Goal: Task Accomplishment & Management: Complete application form

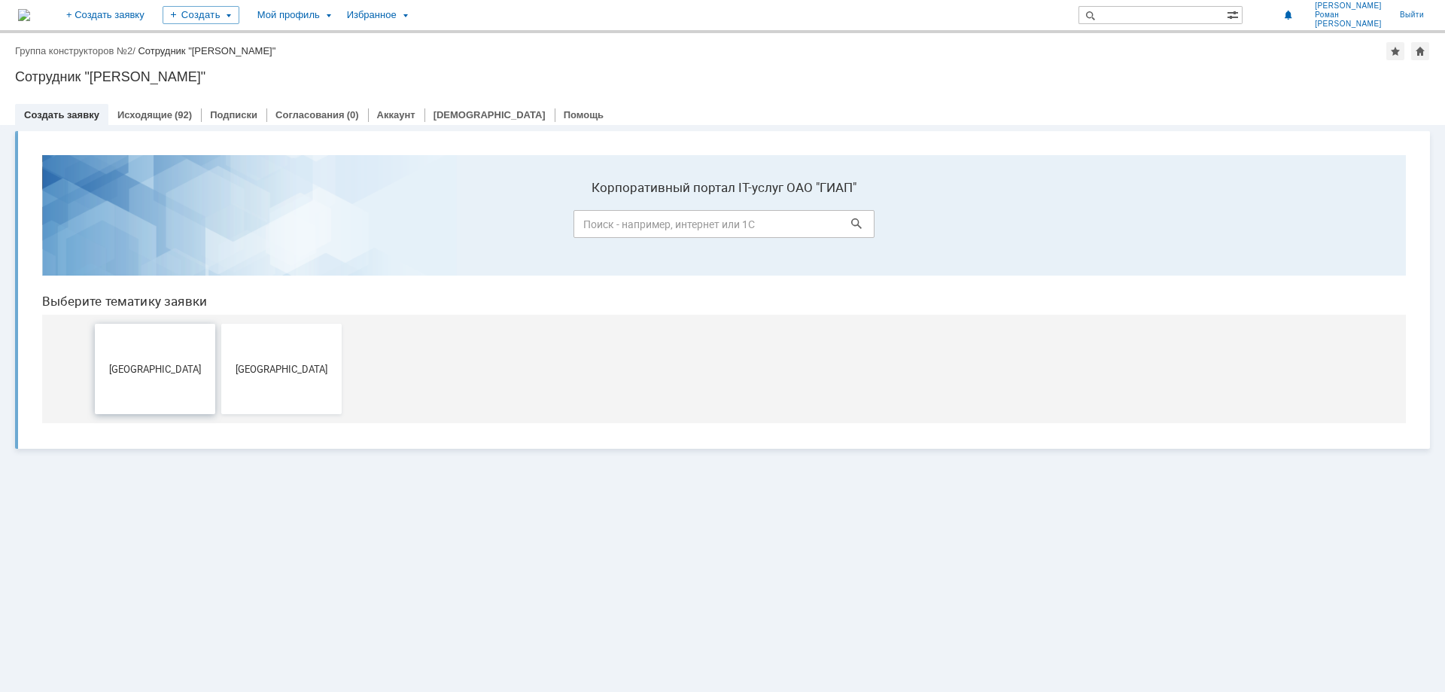
click at [138, 371] on span "[GEOGRAPHIC_DATA]" at bounding box center [154, 368] width 111 height 11
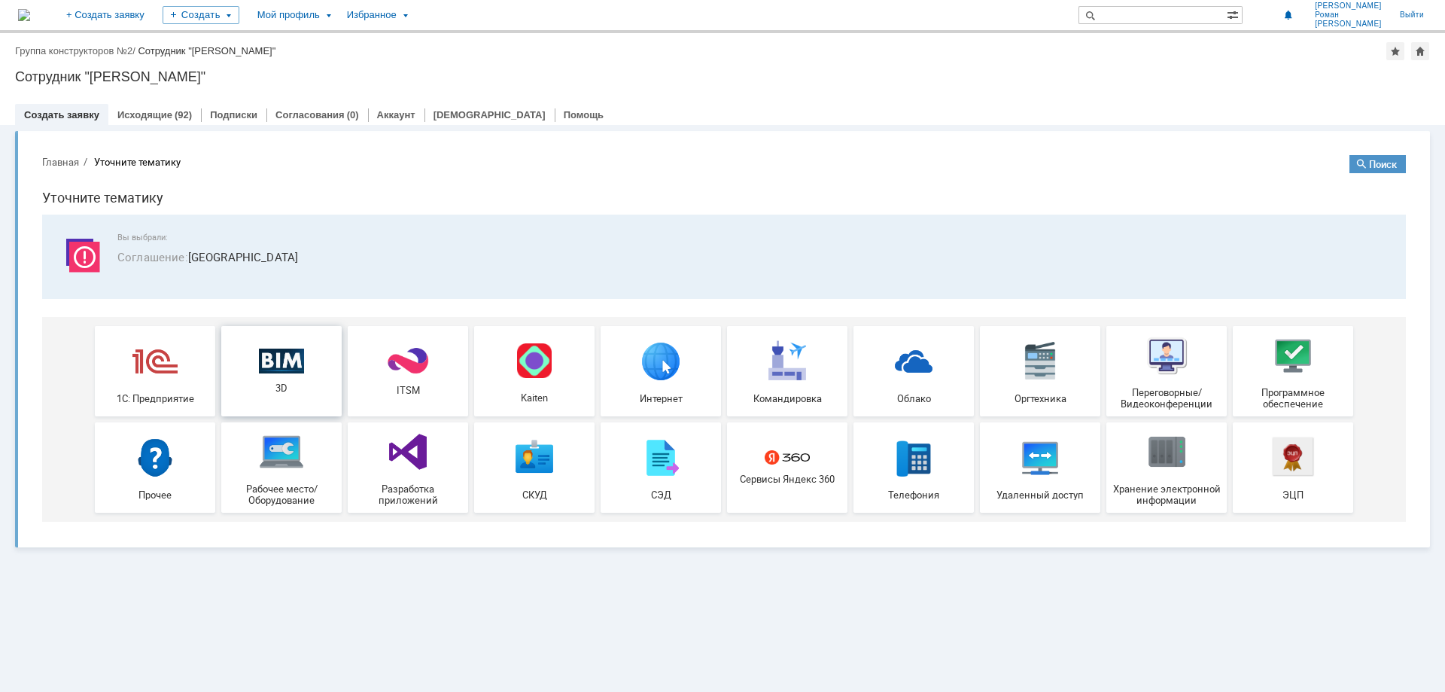
click at [311, 375] on div "3D" at bounding box center [281, 371] width 111 height 46
click at [169, 111] on div "Исходящие (92)" at bounding box center [154, 115] width 75 height 10
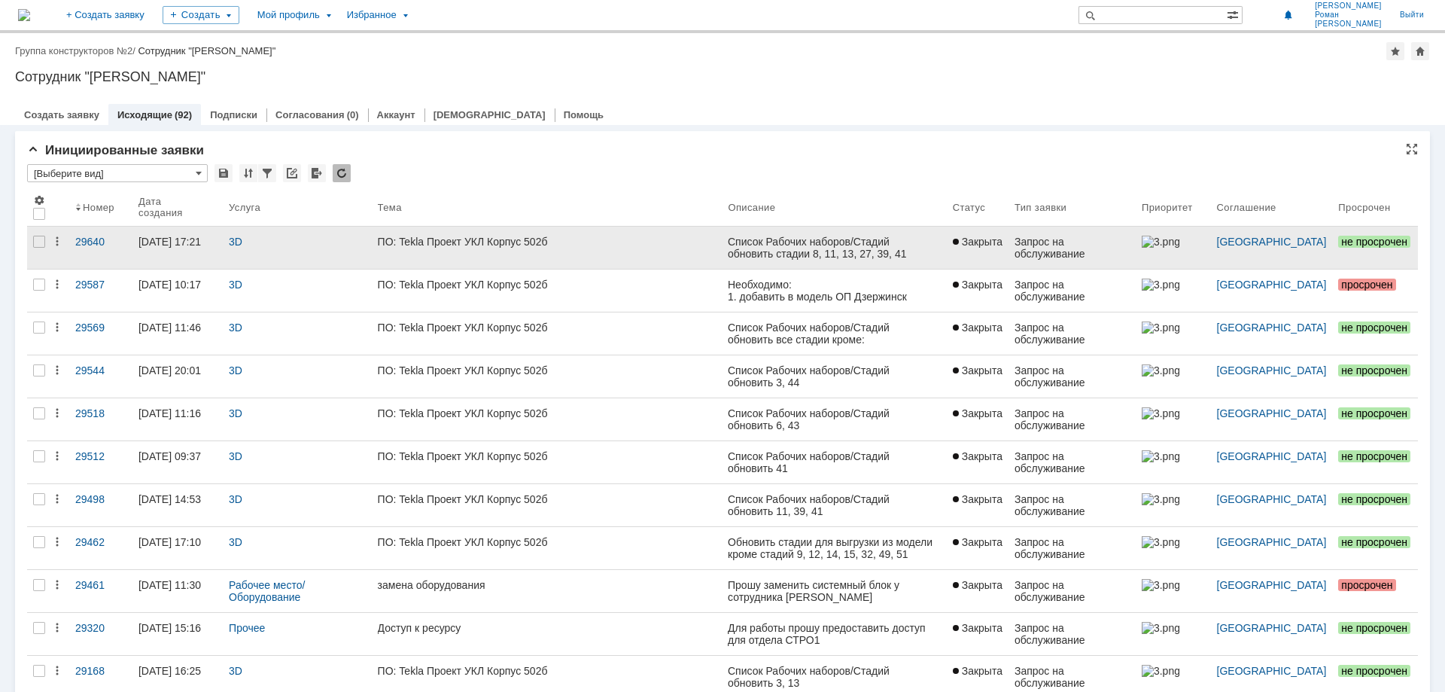
click at [495, 243] on div "ПО: Tekla Проект УКЛ Корпус 502б" at bounding box center [547, 242] width 339 height 12
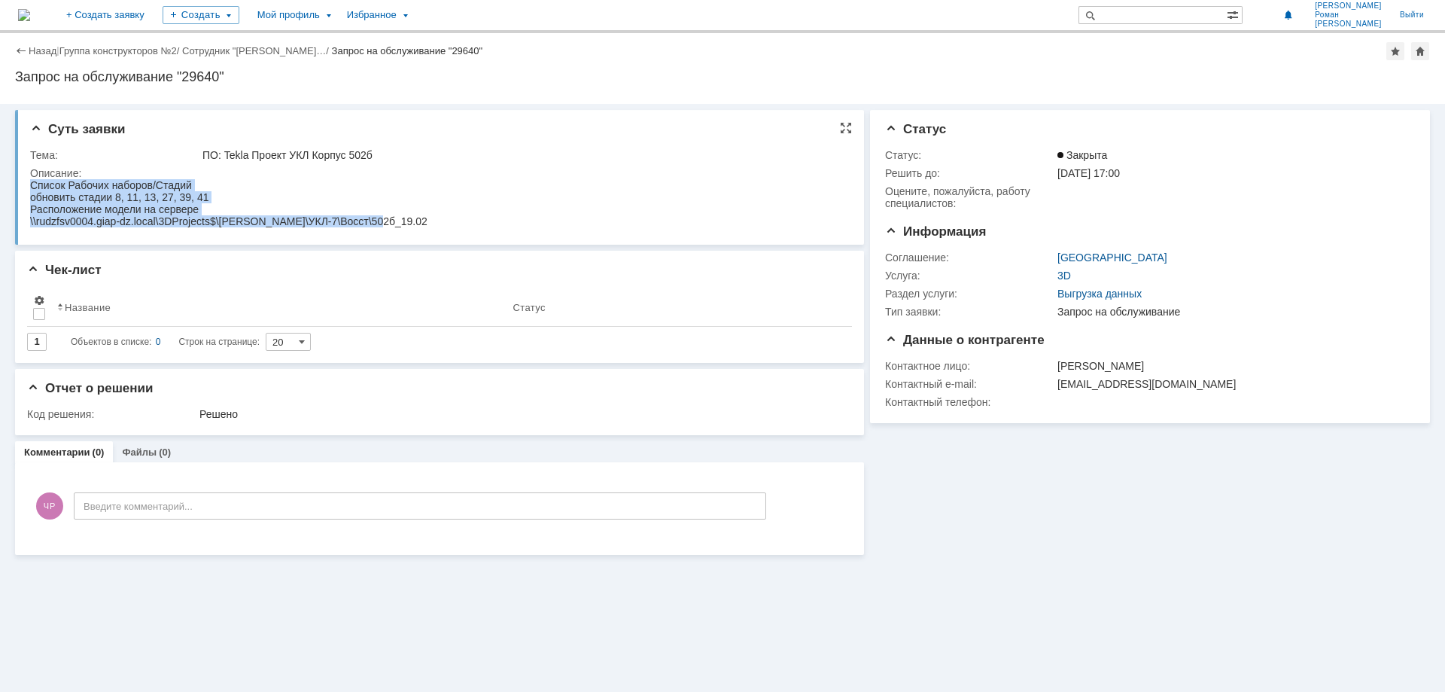
drag, startPoint x: 324, startPoint y: 223, endPoint x: 26, endPoint y: 184, distance: 299.8
click at [30, 184] on html "Список Рабочих наборов/Стадий обновить стадии 8, 11, 13, 27, 39, 41 Расположени…" at bounding box center [436, 203] width 813 height 48
copy body "Список Рабочих наборов/Стадий обновить стадии 8, 11, 13, 27, 39, 41 Расположени…"
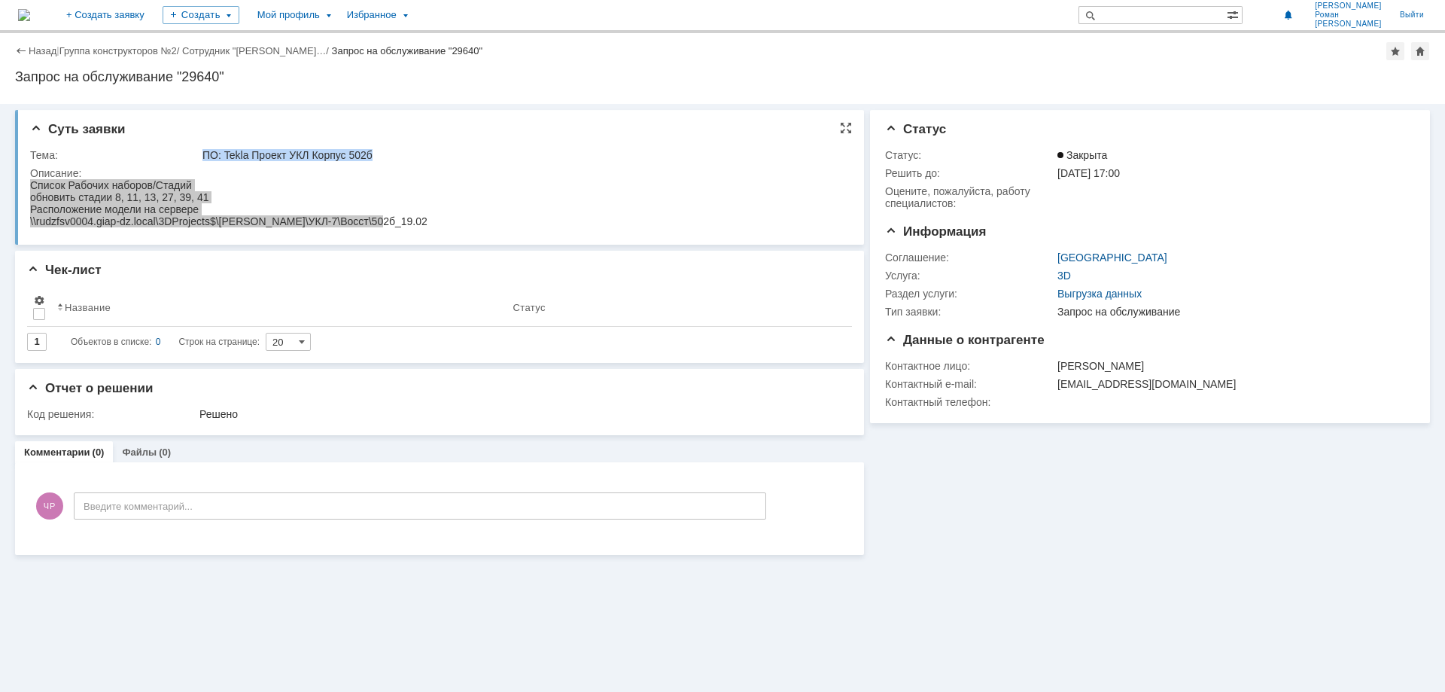
drag, startPoint x: 203, startPoint y: 153, endPoint x: 371, endPoint y: 154, distance: 167.9
click at [371, 154] on div "ПО: Tekla Проект УКЛ Корпус 502б" at bounding box center [522, 155] width 638 height 12
click at [373, 154] on div "ПО: Tekla Проект УКЛ Корпус 502б" at bounding box center [522, 155] width 638 height 12
drag, startPoint x: 376, startPoint y: 154, endPoint x: 224, endPoint y: 154, distance: 152.1
click at [224, 154] on div "ПО: Tekla Проект УКЛ Корпус 502б" at bounding box center [522, 155] width 638 height 12
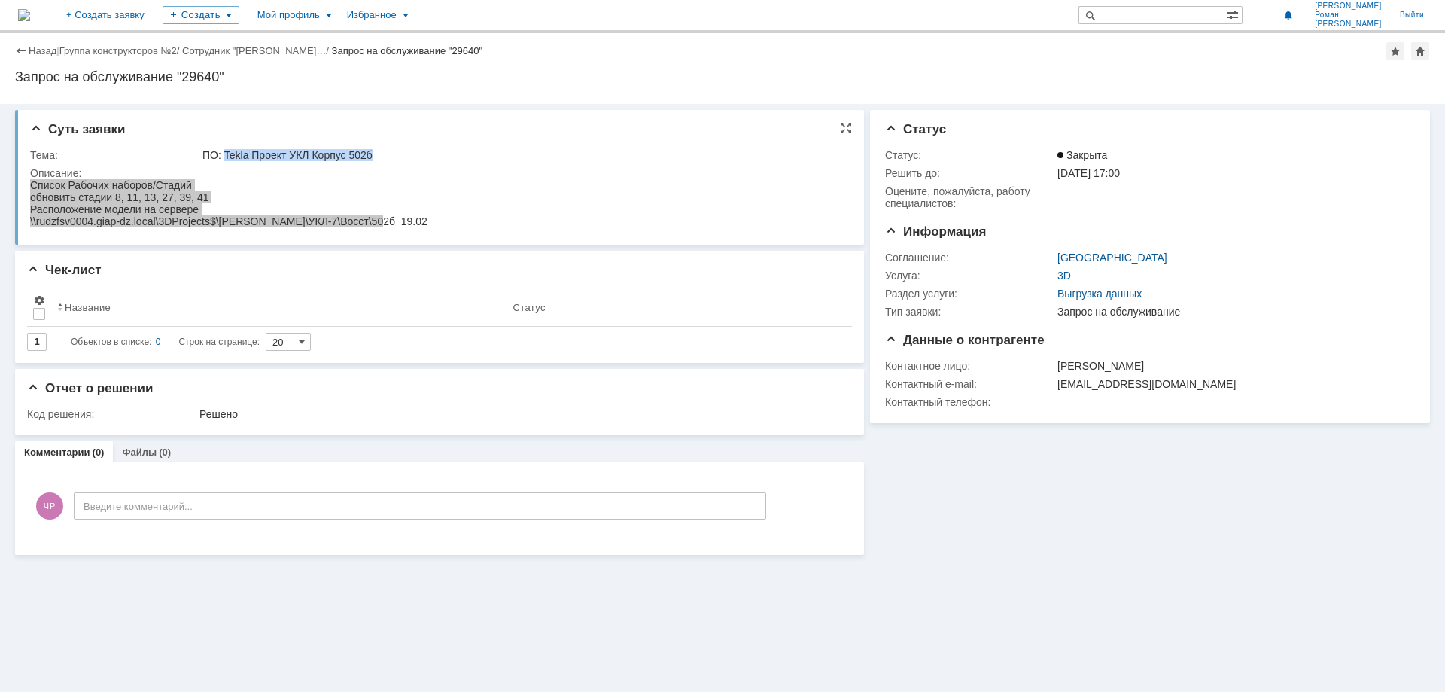
copy div "[PERSON_NAME] Проект УКЛ Корпус 502б"
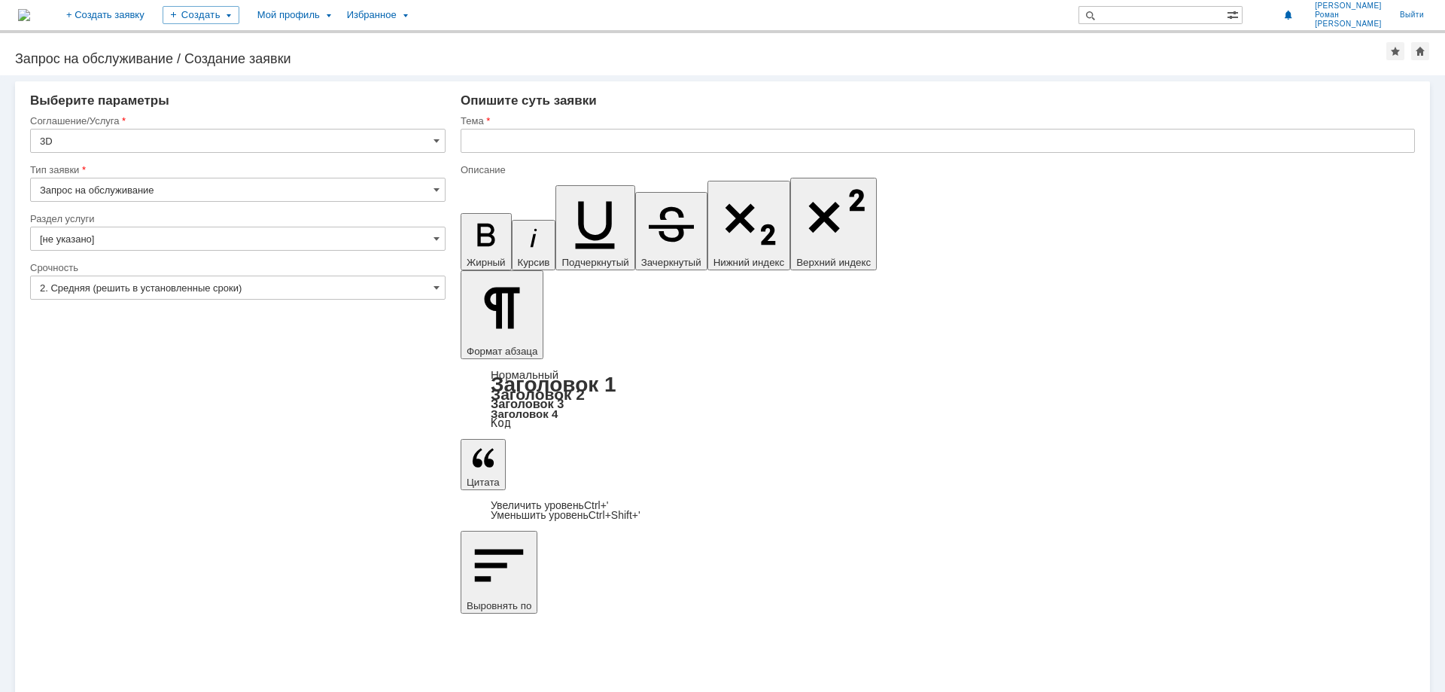
click at [167, 225] on div "Раздел услуги" at bounding box center [238, 219] width 416 height 14
click at [157, 244] on input "[не указано]" at bounding box center [238, 239] width 416 height 24
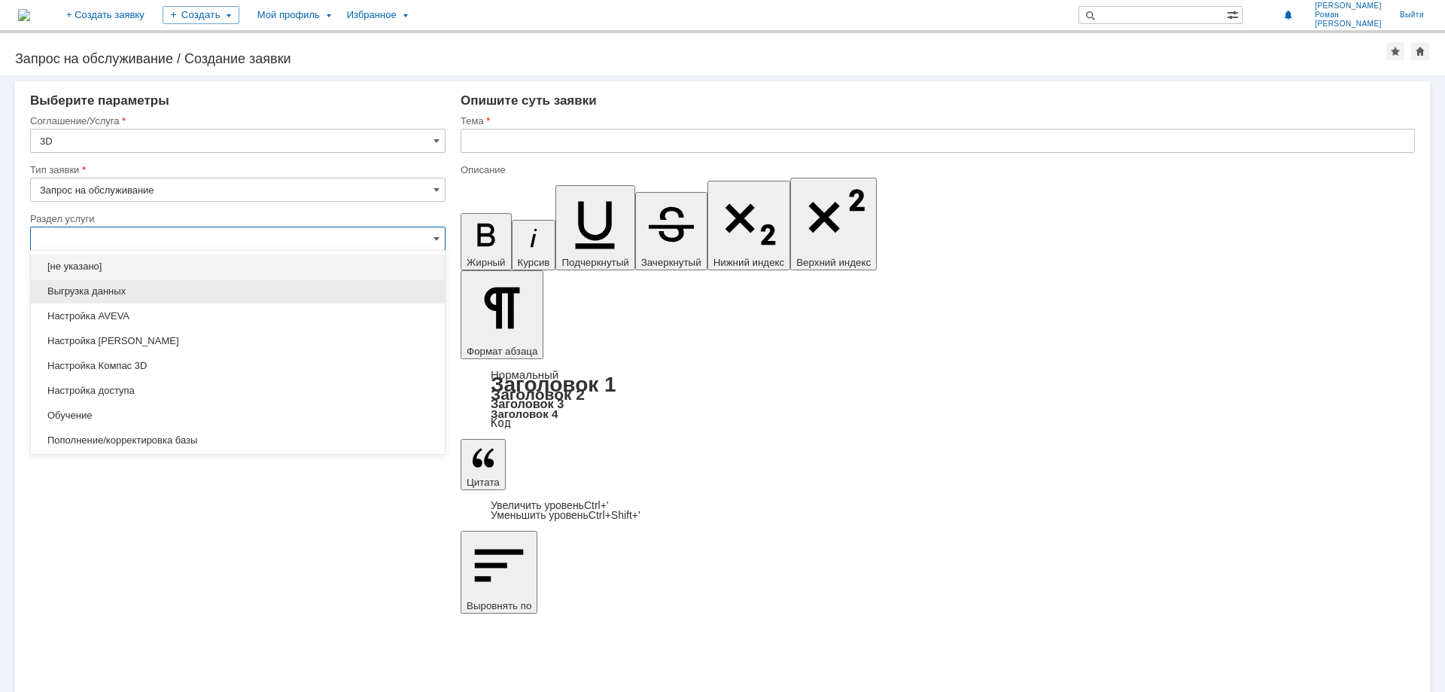
click at [127, 285] on div "Выгрузка данных" at bounding box center [238, 291] width 414 height 24
type input "Выгрузка данных"
type input "ПО: Revit/Tekla Проект ** Корпус **"
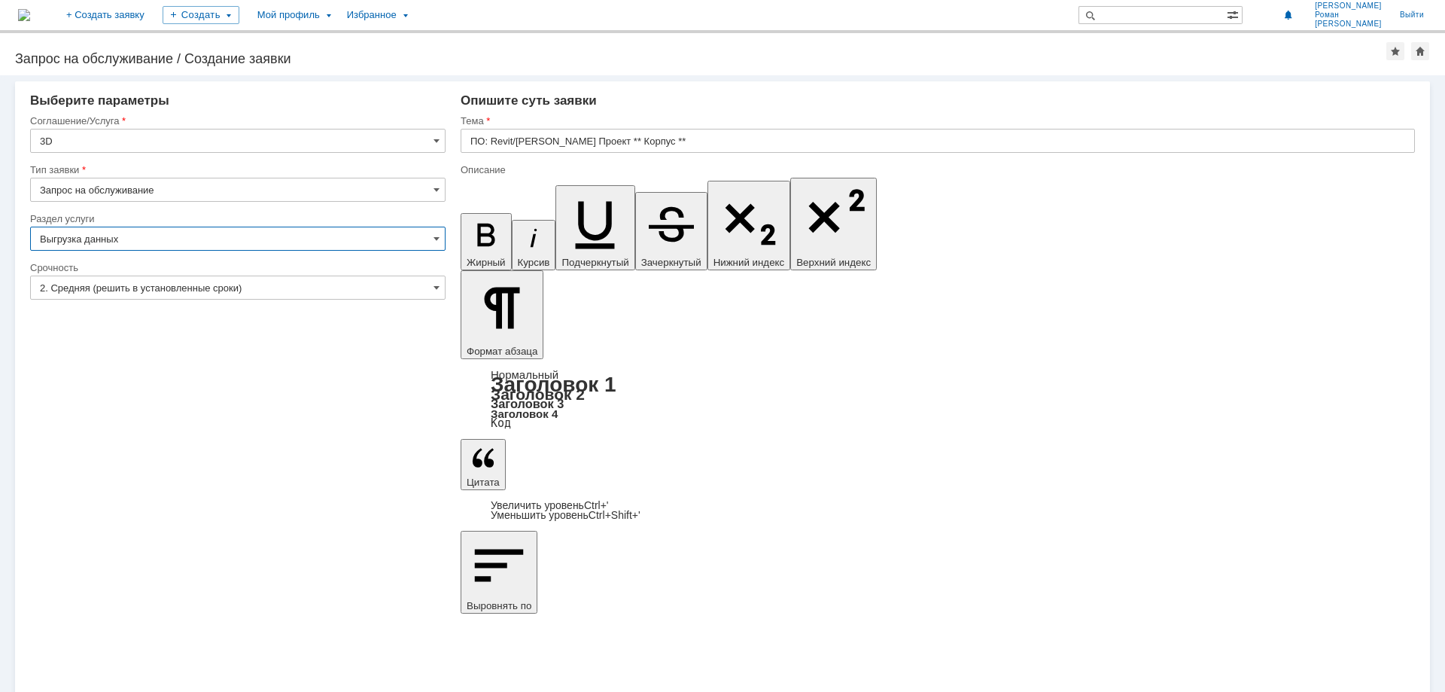
type input "Выгрузка данных"
drag, startPoint x: 532, startPoint y: 5425, endPoint x: 447, endPoint y: 5374, distance: 98.3
drag, startPoint x: 561, startPoint y: 5392, endPoint x: 662, endPoint y: 5389, distance: 101.7
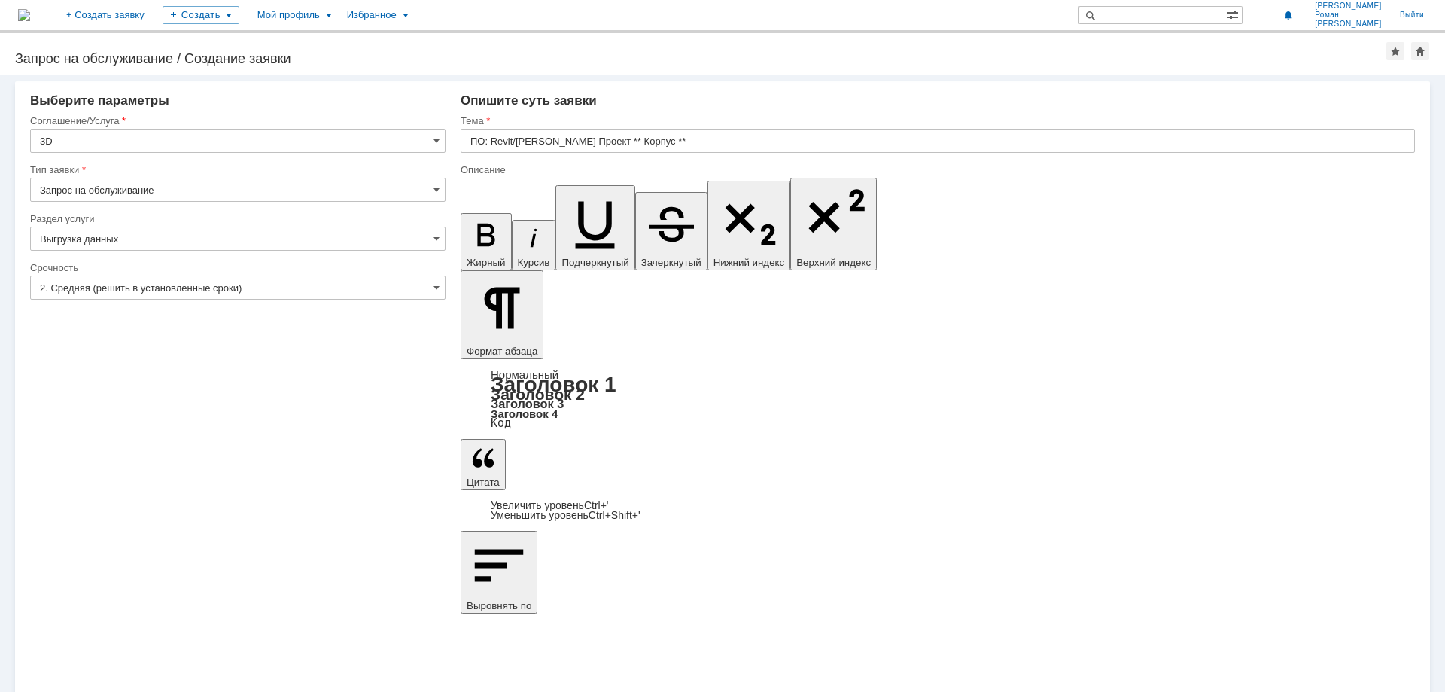
paste input "[PERSON_NAME] Проект УКЛ Корпус 502б"
click at [474, 142] on input "[PERSON_NAME] Проект УКЛ Корпус 502б" at bounding box center [938, 141] width 955 height 24
click at [471, 147] on input "[PERSON_NAME] Проект УКЛ Корпус 502б" at bounding box center [938, 141] width 955 height 24
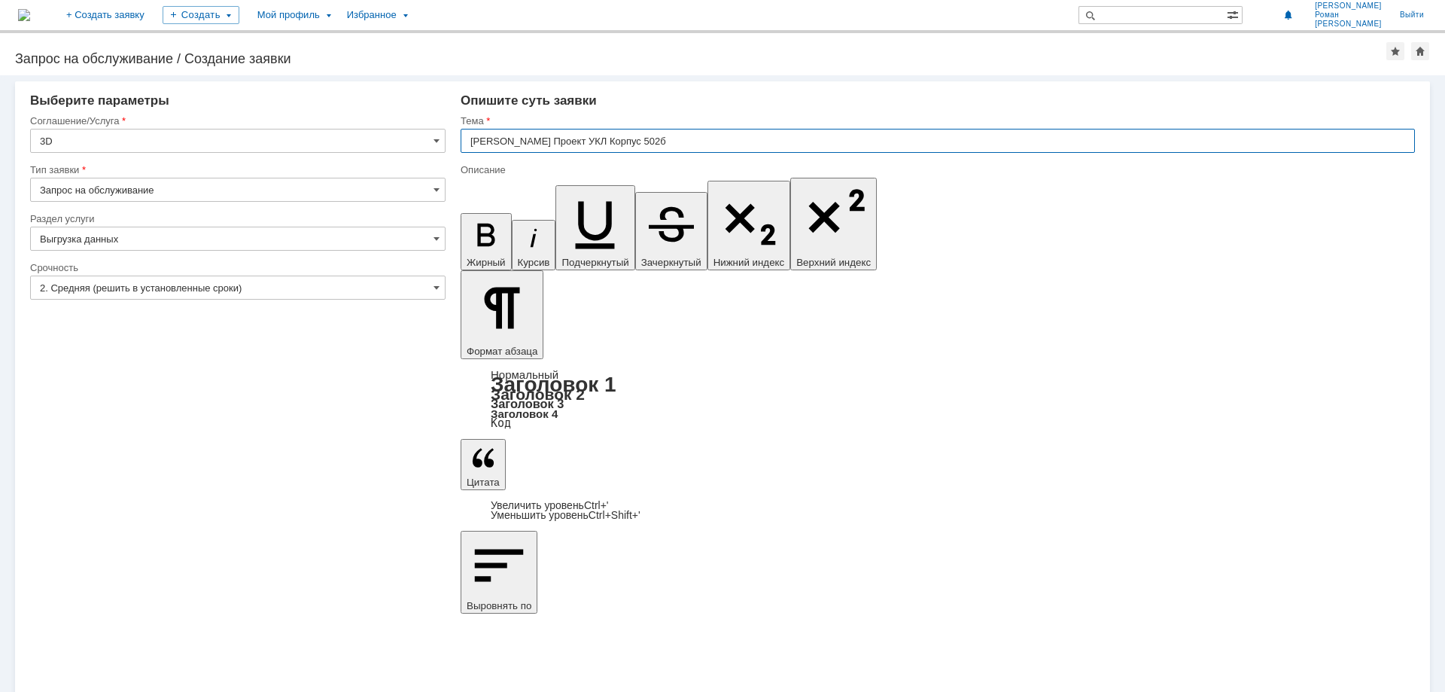
type input "[PERSON_NAME] Проект УКЛ Корпус 502б"
